Goal: Information Seeking & Learning: Learn about a topic

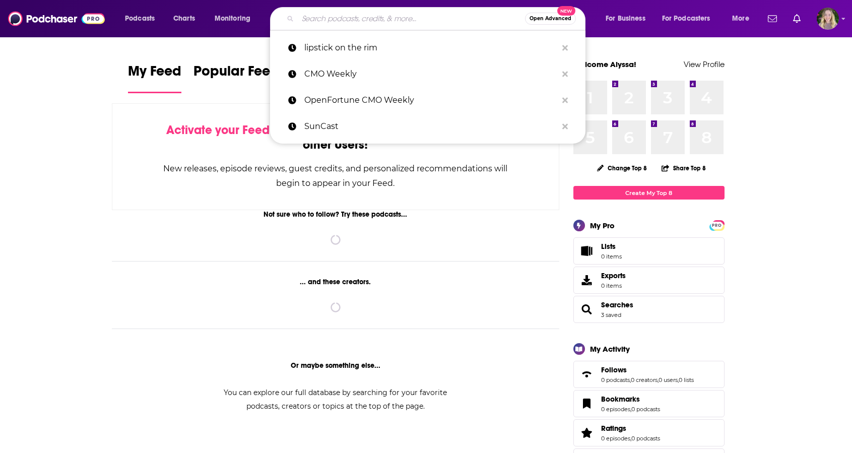
click at [448, 12] on input "Search podcasts, credits, & more..." at bounding box center [411, 19] width 227 height 16
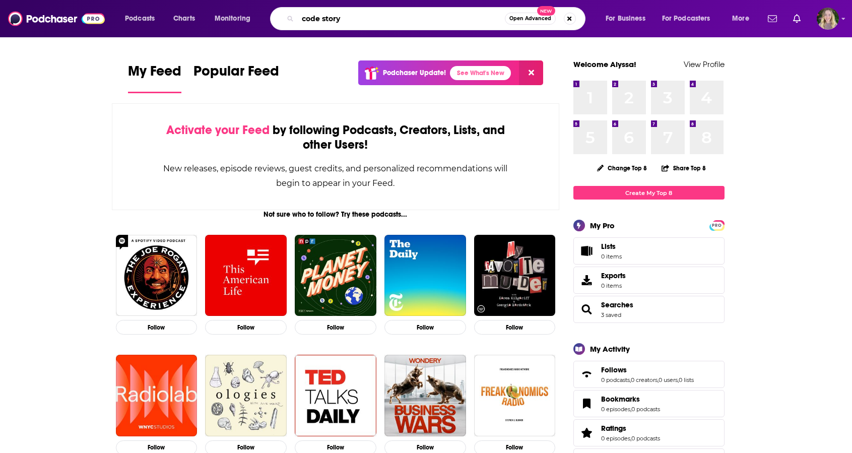
type input "code story"
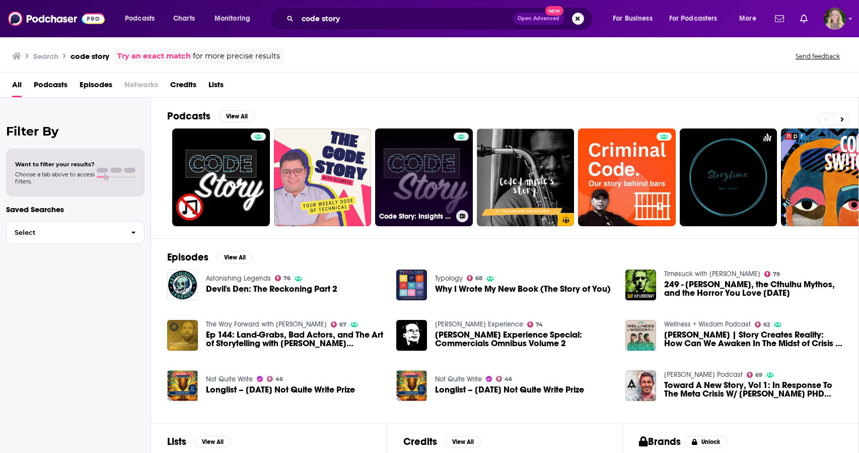
click at [438, 199] on link "Code Story: Insights from Startup Tech Leaders" at bounding box center [424, 177] width 98 height 98
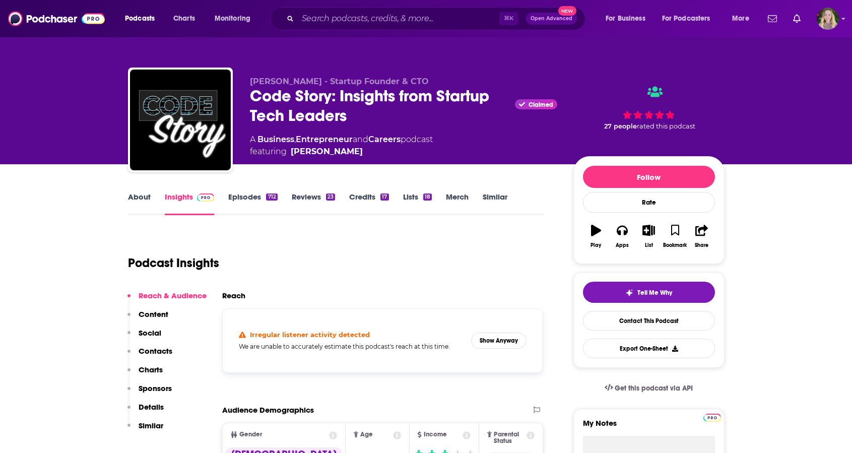
click at [142, 206] on link "About" at bounding box center [139, 203] width 23 height 23
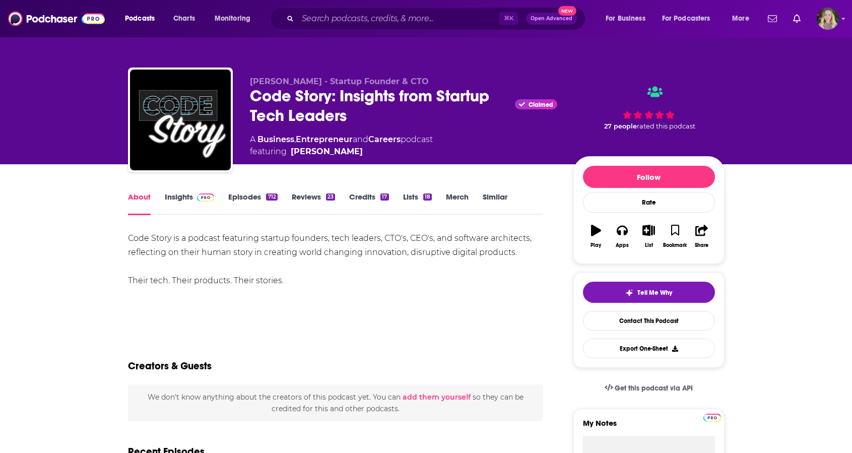
click at [187, 198] on link "Insights" at bounding box center [190, 203] width 50 height 23
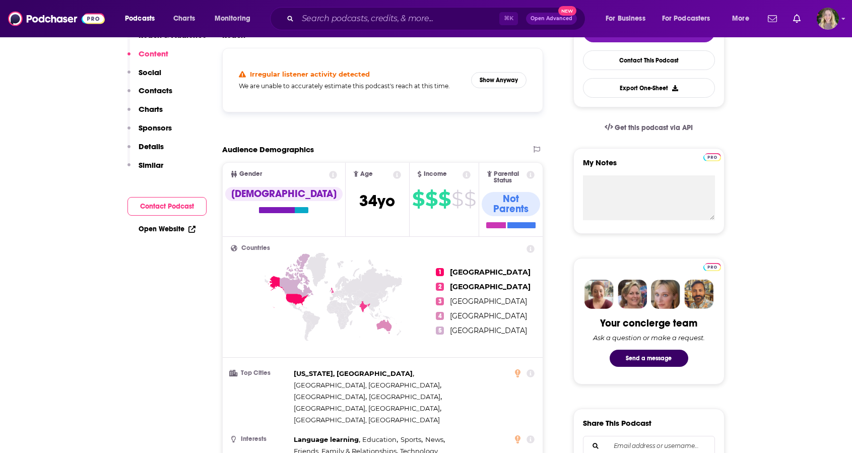
scroll to position [158, 0]
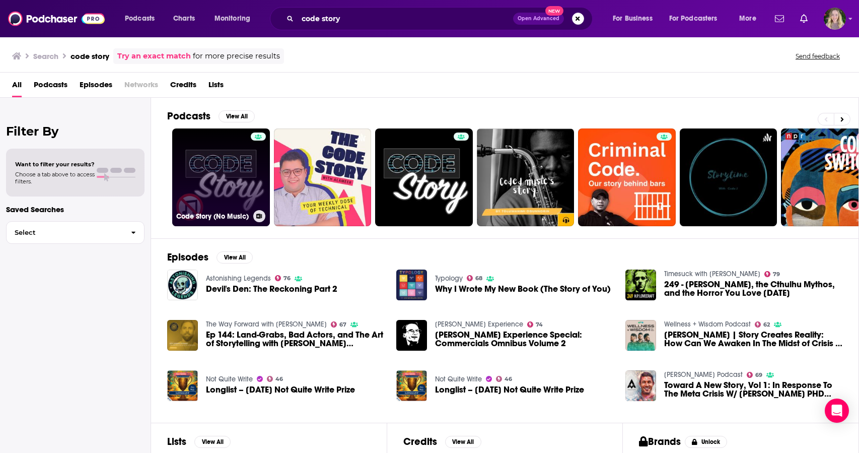
click at [232, 180] on link "Code Story (No Music)" at bounding box center [221, 177] width 98 height 98
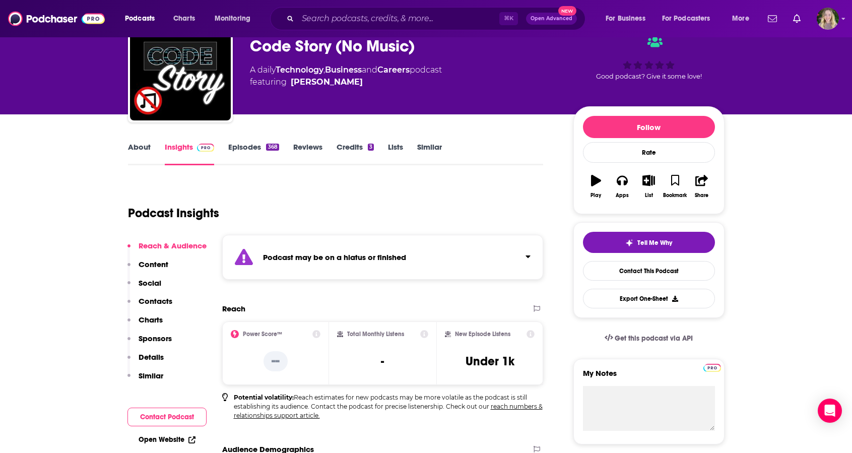
scroll to position [62, 0]
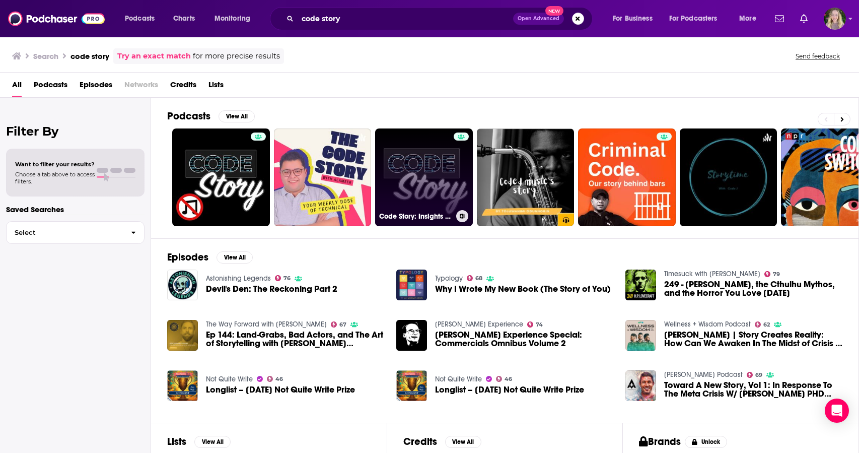
click at [397, 173] on link "Code Story: Insights from Startup Tech Leaders" at bounding box center [424, 177] width 98 height 98
